Goal: Task Accomplishment & Management: Complete application form

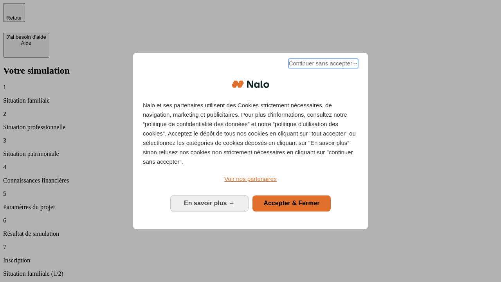
click at [323, 65] on span "Continuer sans accepter →" at bounding box center [324, 63] width 70 height 9
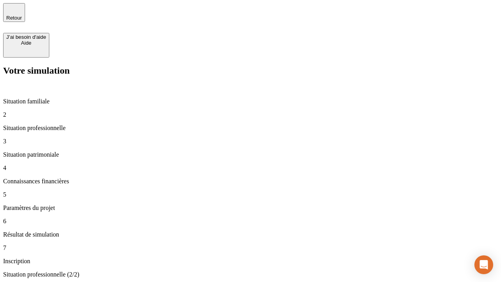
type input "30 000"
type input "1 000"
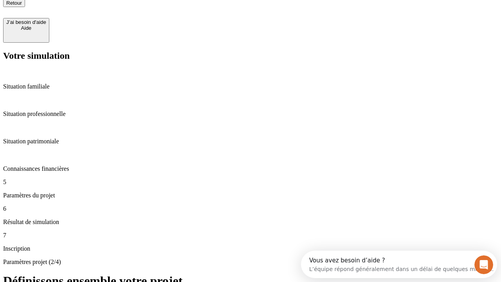
type input "40"
type input "64"
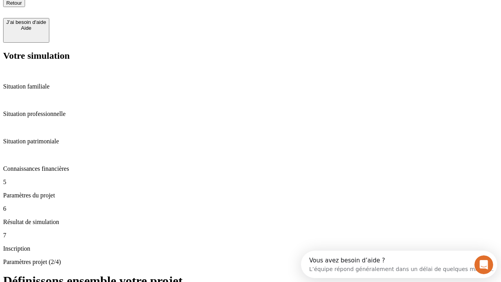
type input "200 000"
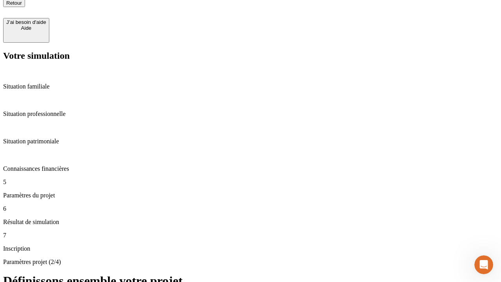
type input "640"
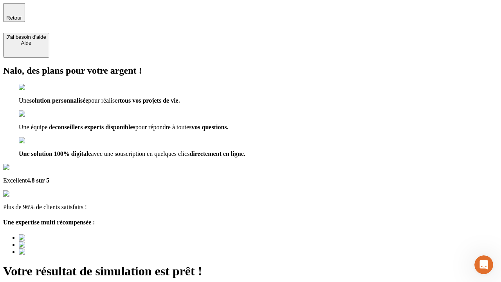
type input "[EMAIL_ADDRESS][DOMAIN_NAME]"
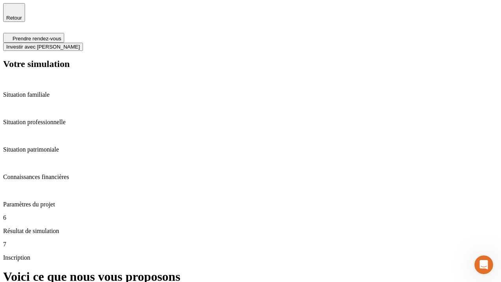
click at [80, 44] on span "Investir avec [PERSON_NAME]" at bounding box center [43, 47] width 74 height 6
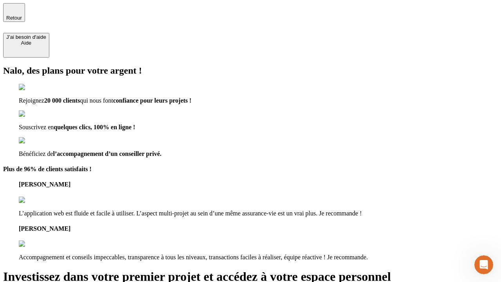
type input "[EMAIL_ADDRESS][DOMAIN_NAME]"
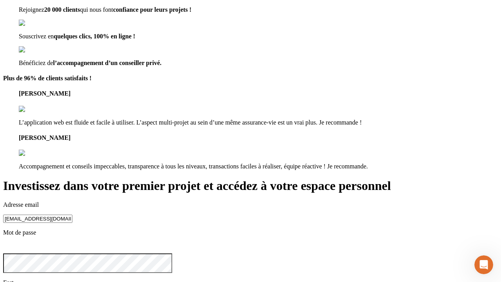
scroll to position [24, 0]
